Goal: Use online tool/utility: Utilize a website feature to perform a specific function

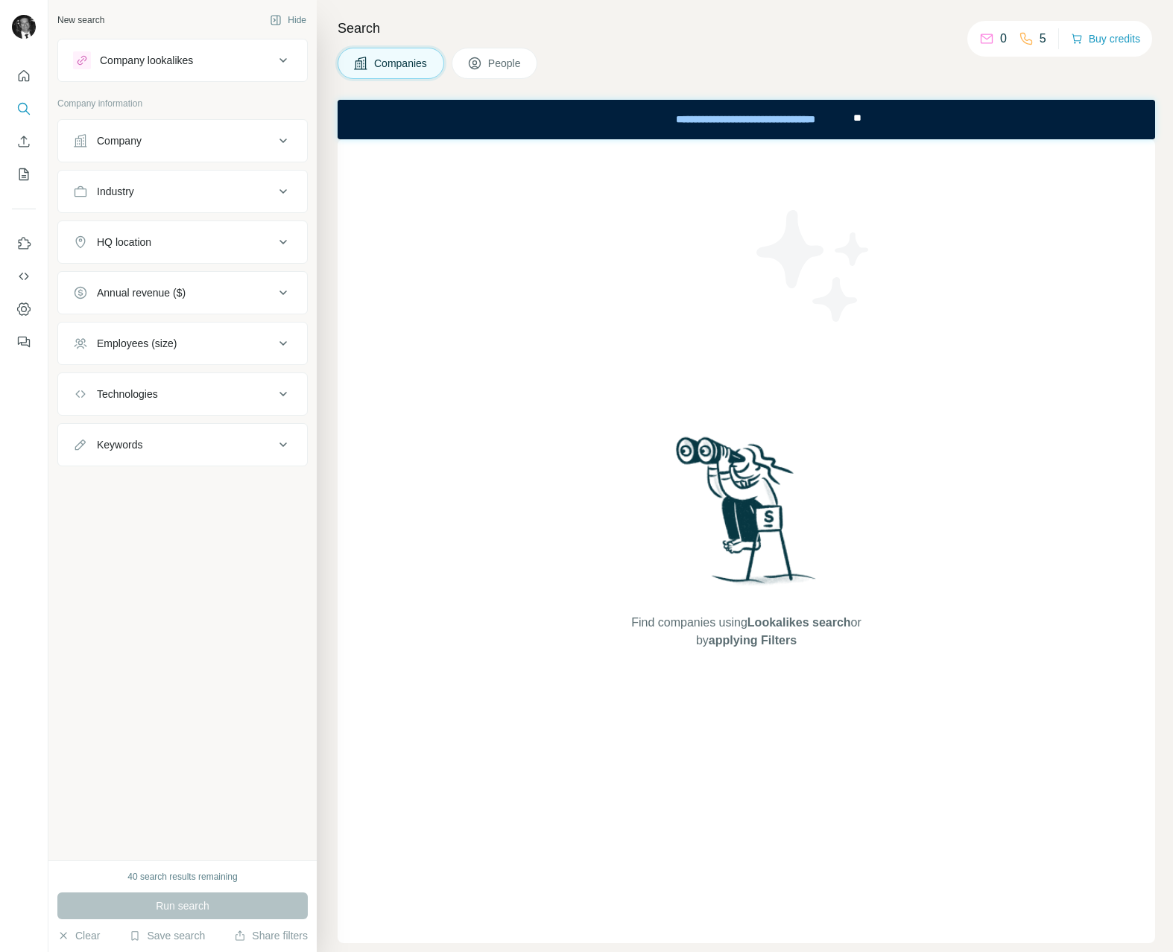
click at [282, 137] on icon at bounding box center [283, 141] width 18 height 18
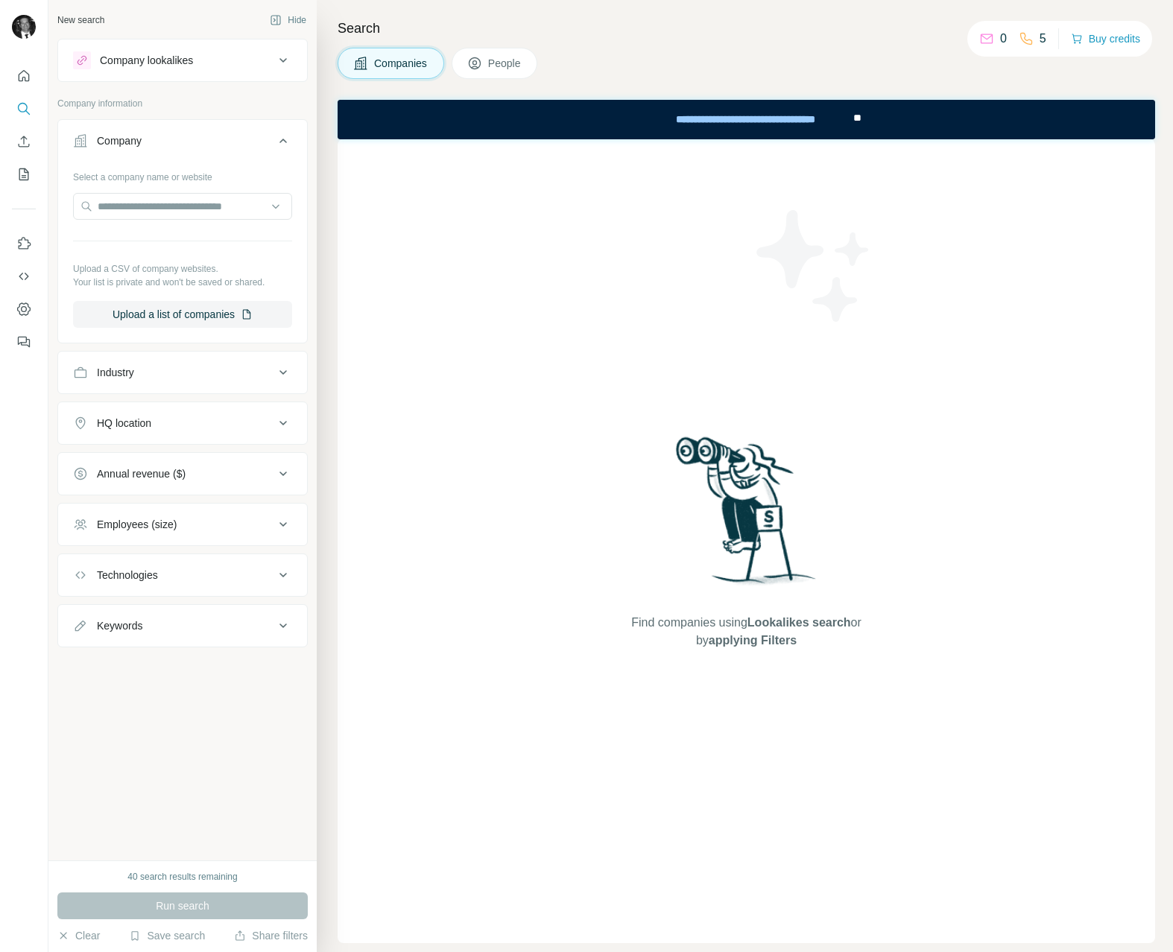
click at [280, 367] on icon at bounding box center [283, 373] width 18 height 18
click at [294, 464] on button "HQ location" at bounding box center [182, 468] width 249 height 36
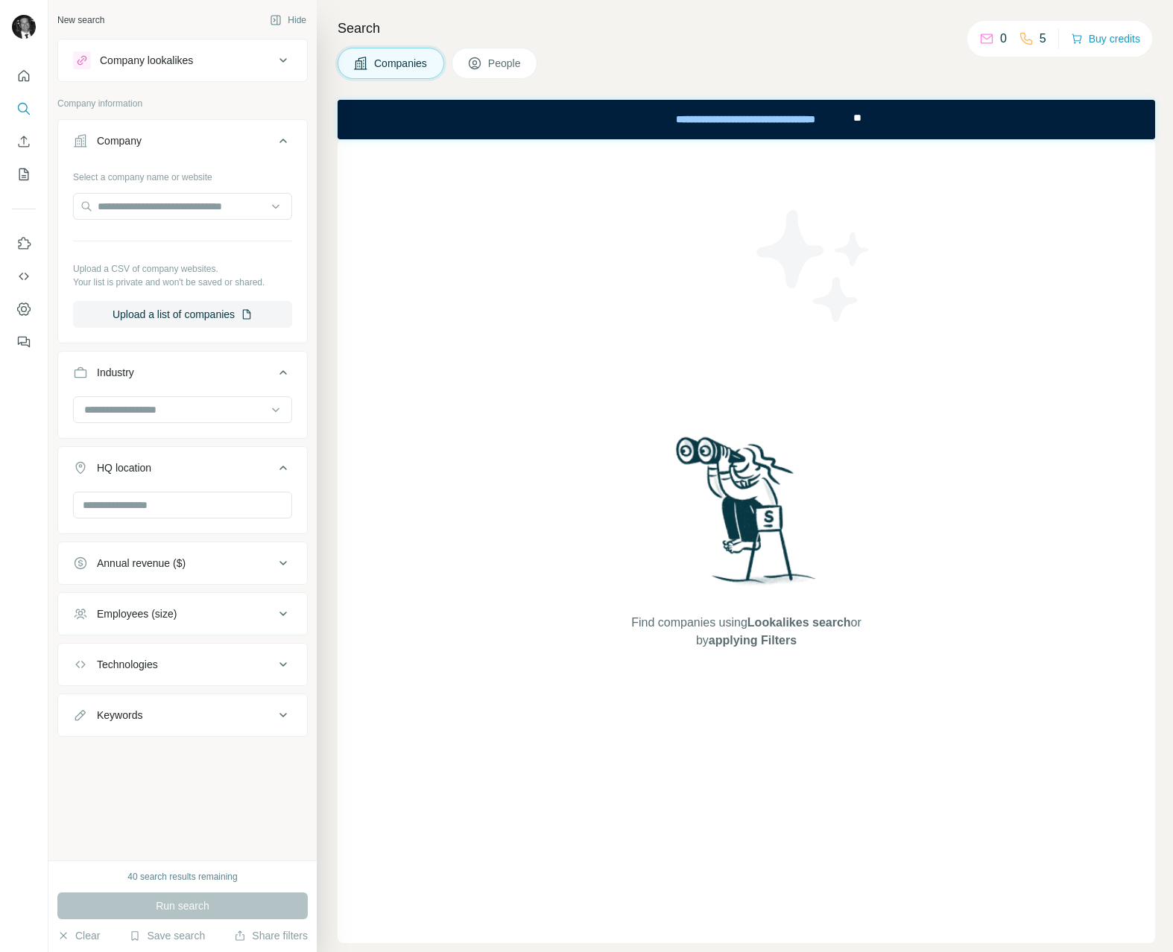
click at [297, 564] on button "Annual revenue ($)" at bounding box center [182, 563] width 249 height 36
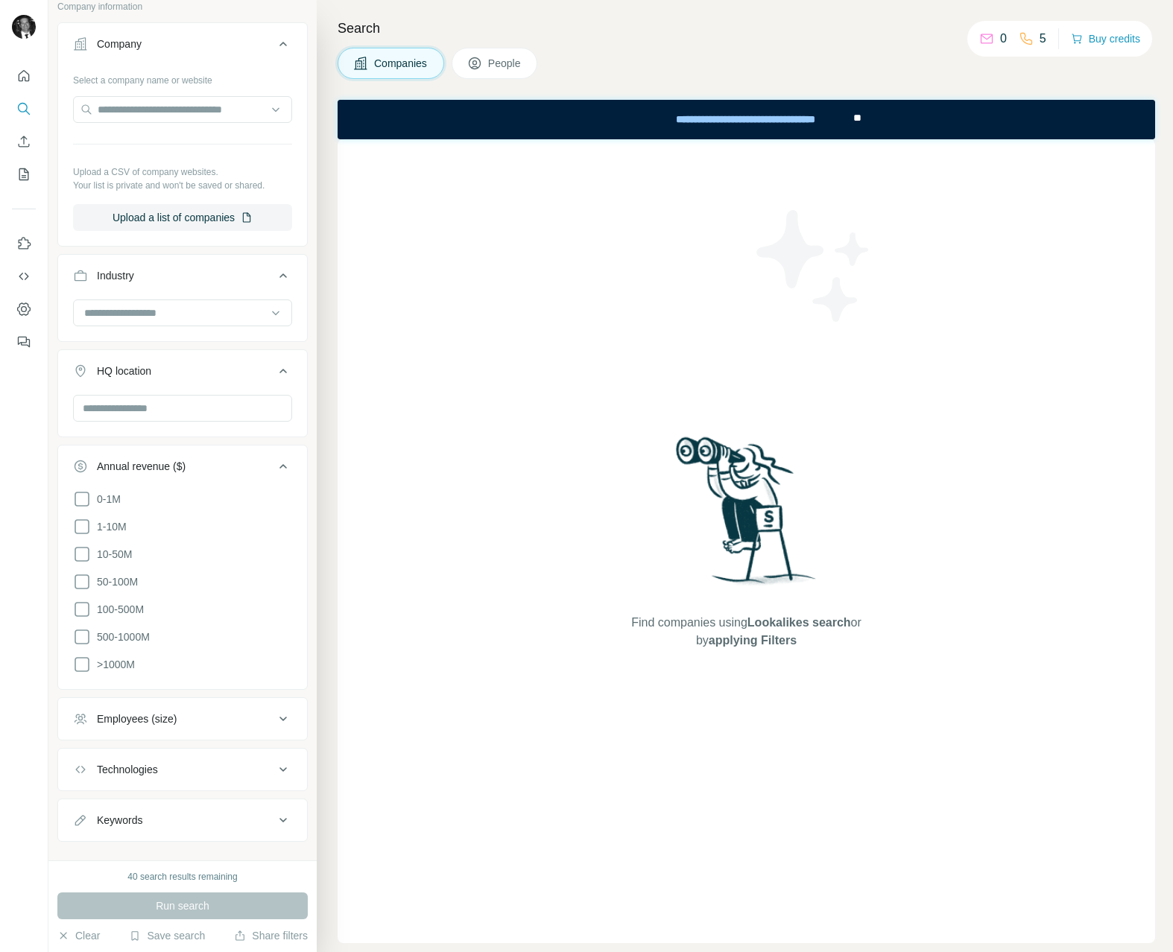
scroll to position [115, 0]
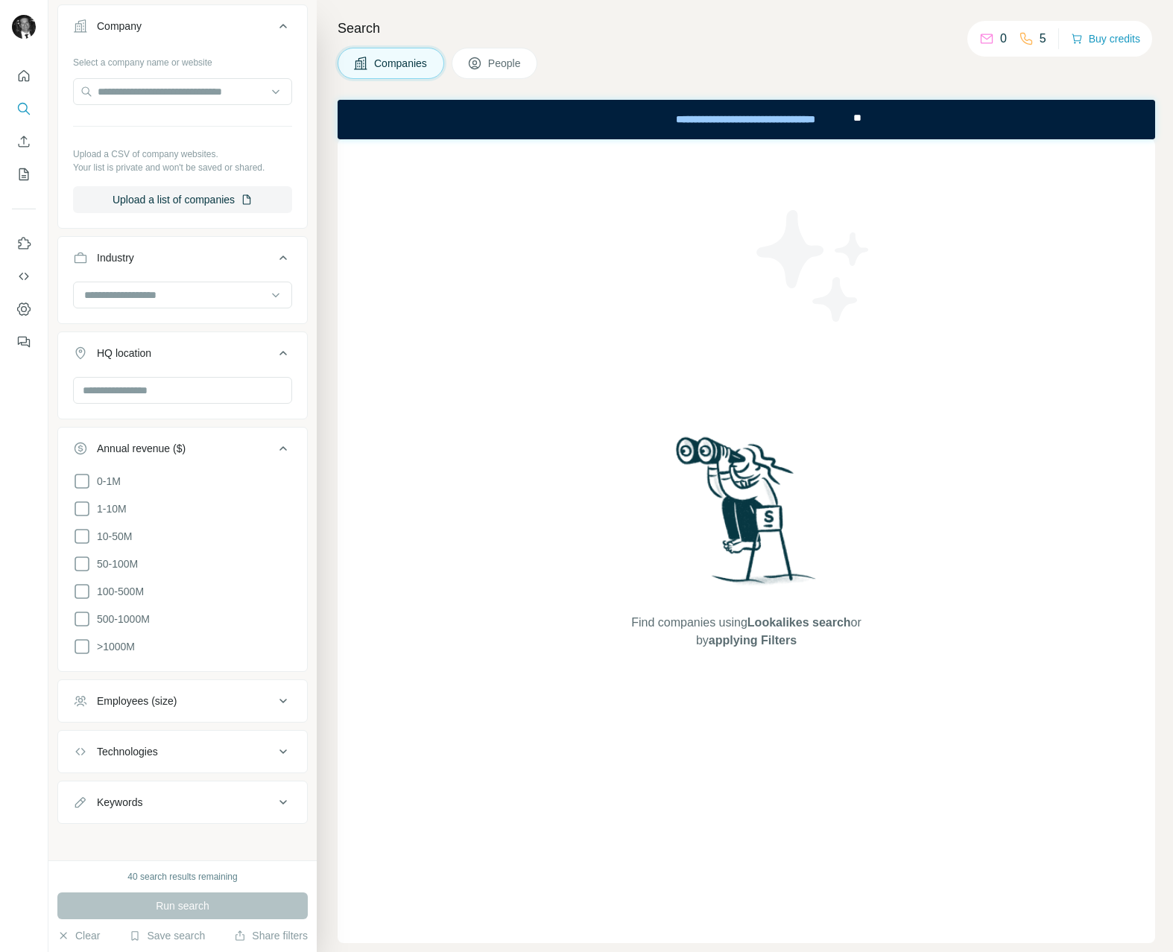
click at [275, 692] on icon at bounding box center [283, 701] width 18 height 18
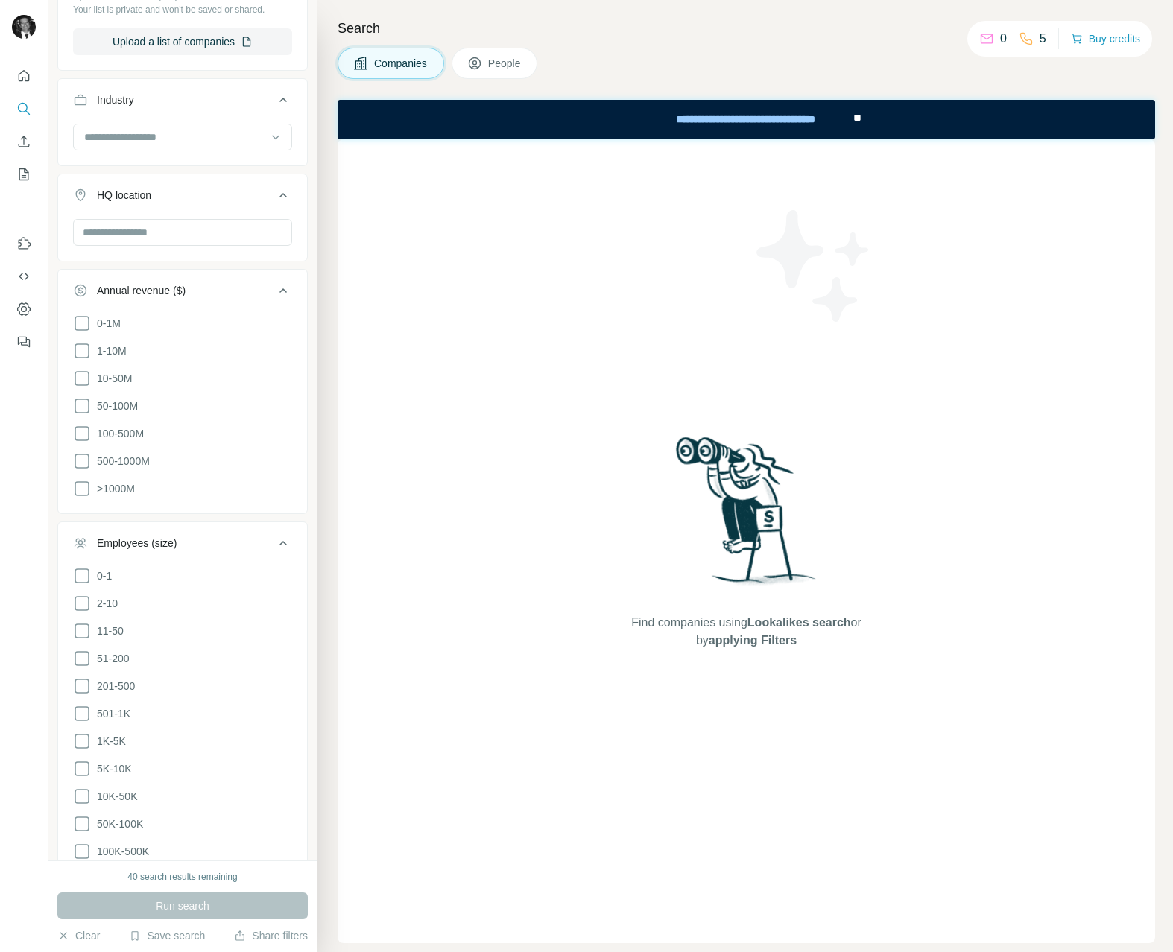
scroll to position [446, 0]
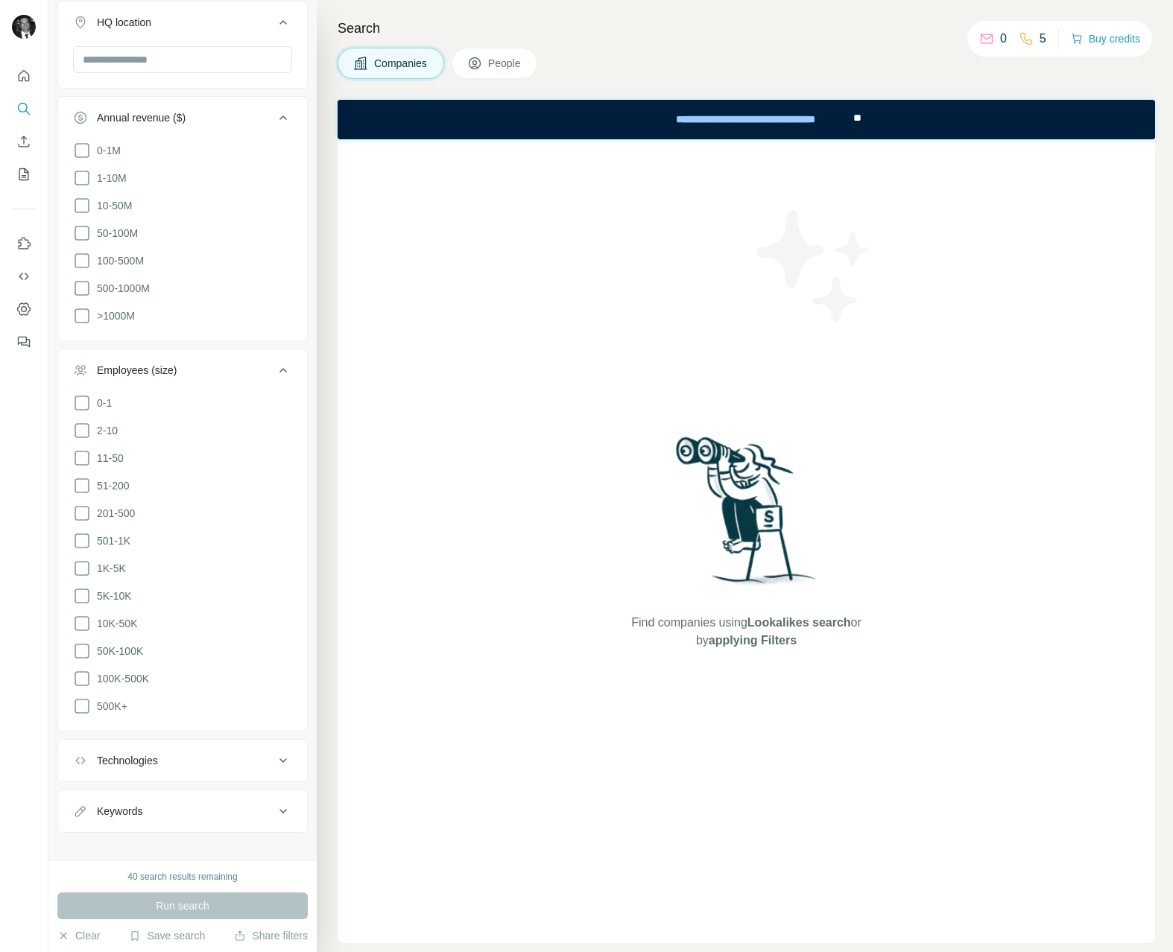
click at [291, 743] on button "Technologies" at bounding box center [182, 761] width 249 height 36
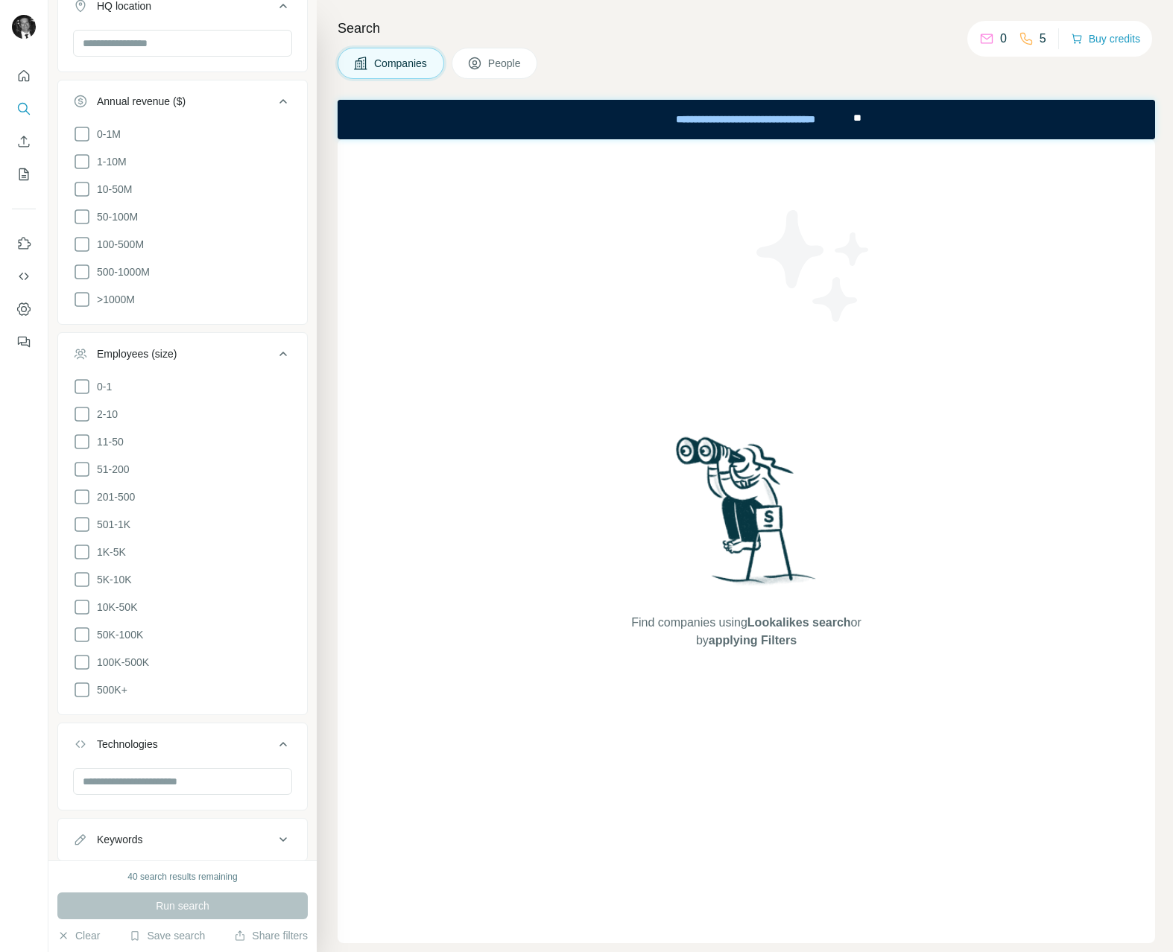
scroll to position [490, 0]
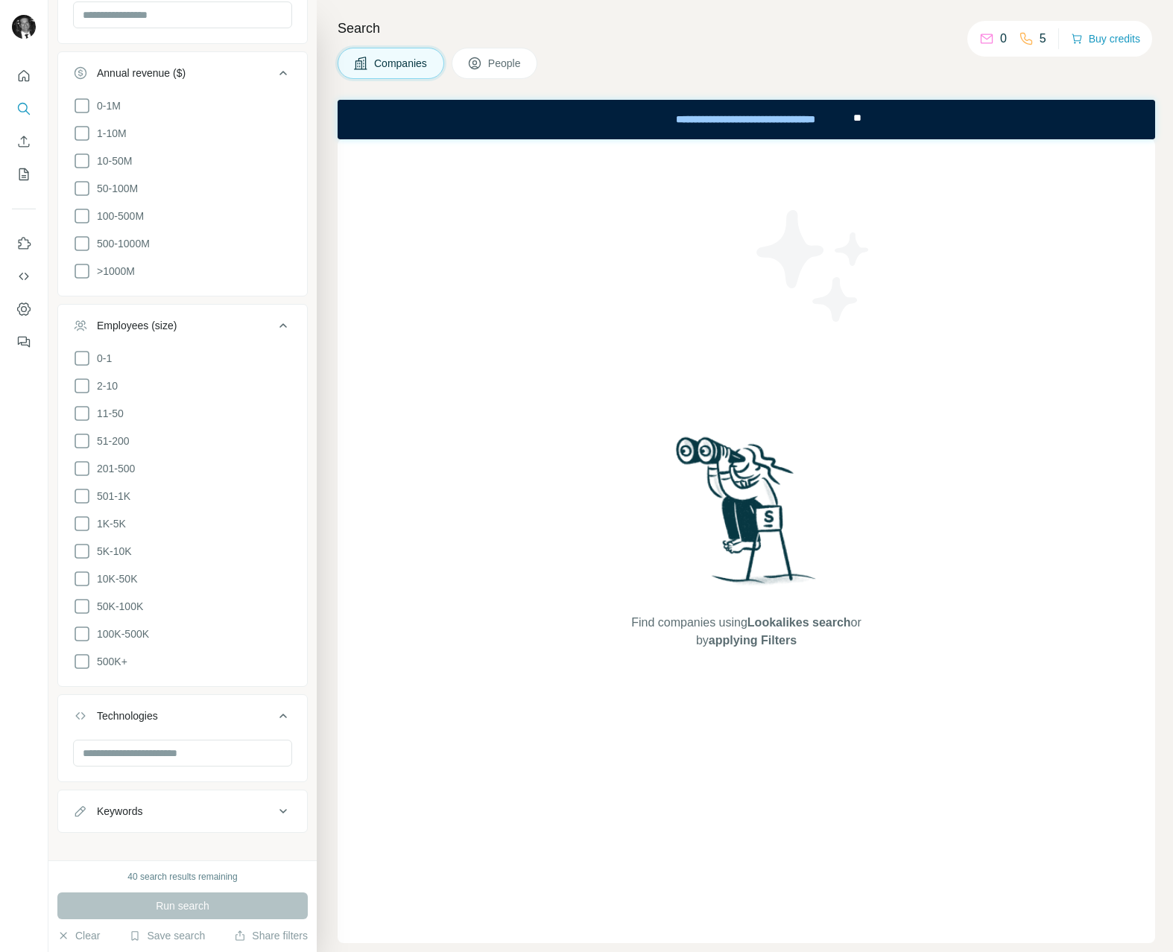
click at [286, 805] on button "Keywords" at bounding box center [182, 812] width 249 height 36
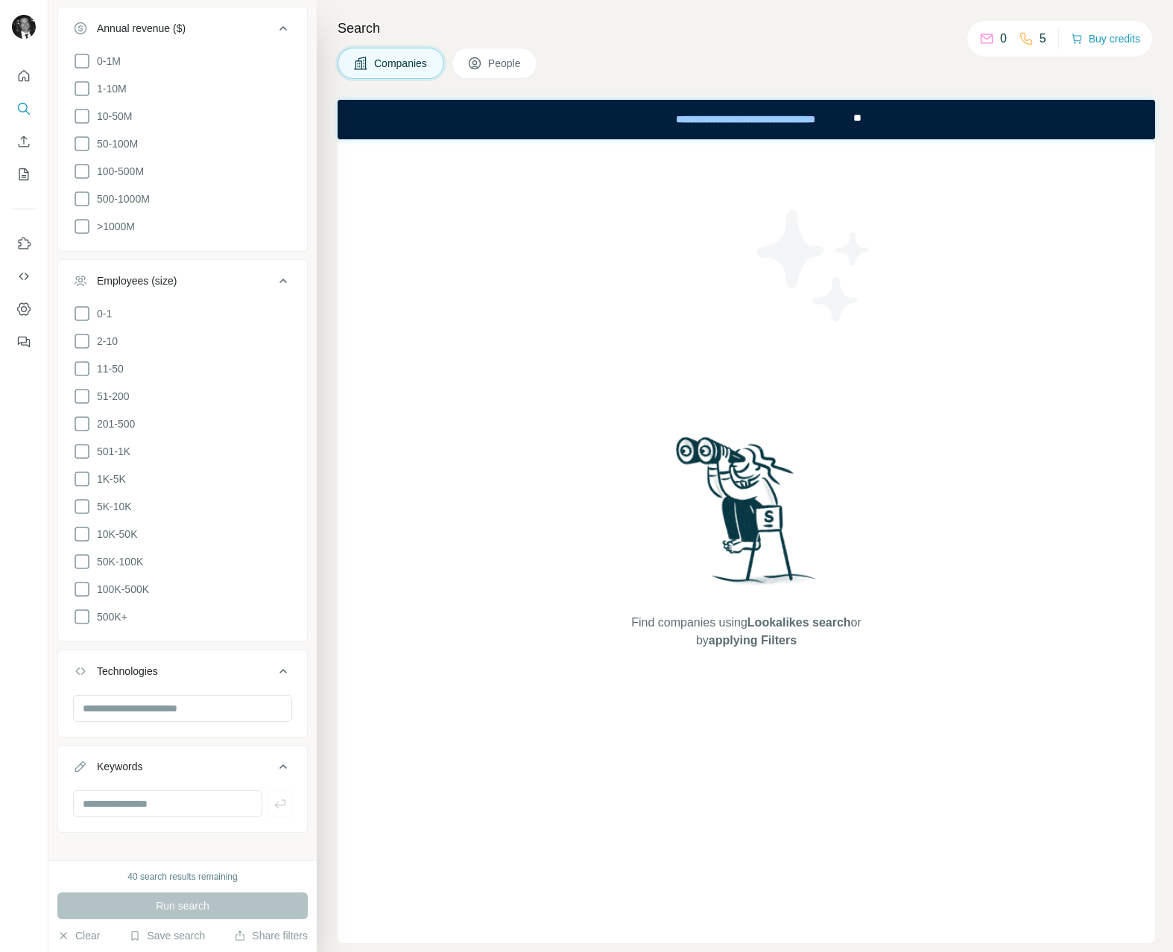
click at [58, 749] on button "Keywords" at bounding box center [182, 770] width 249 height 42
